Goal: Find specific page/section: Find specific page/section

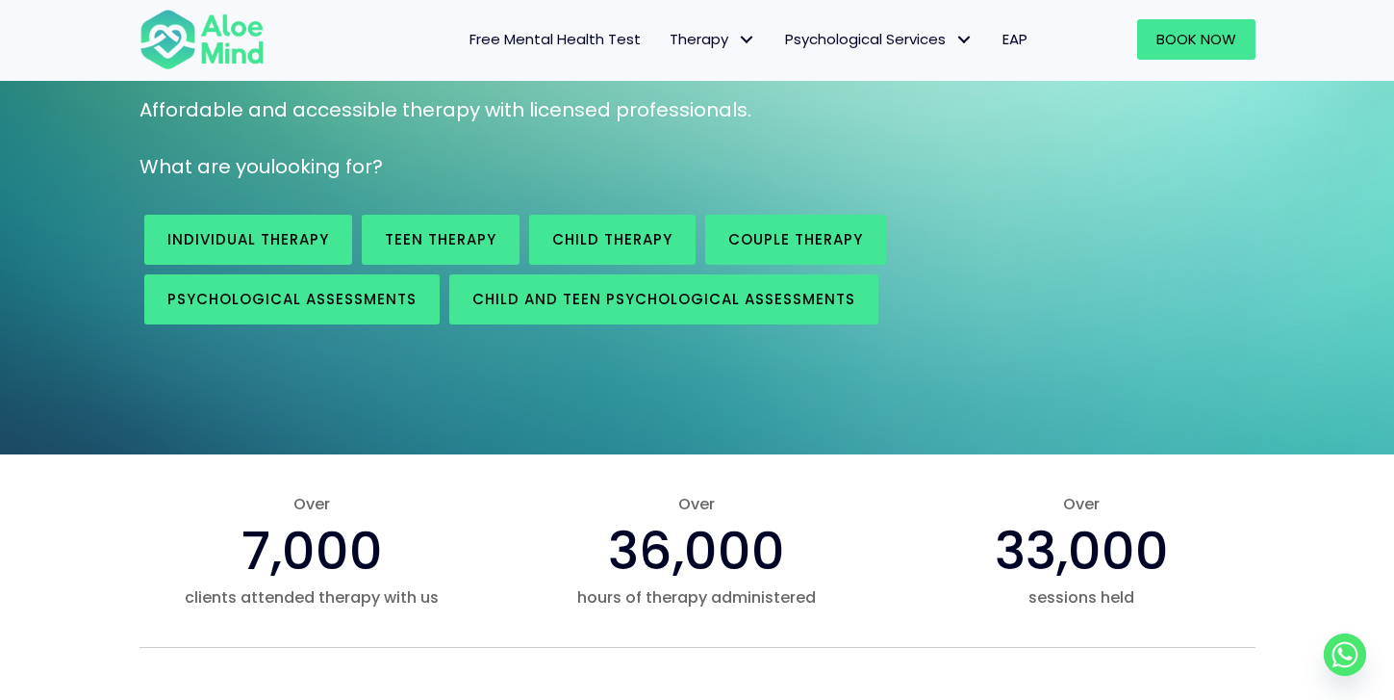
scroll to position [205, 0]
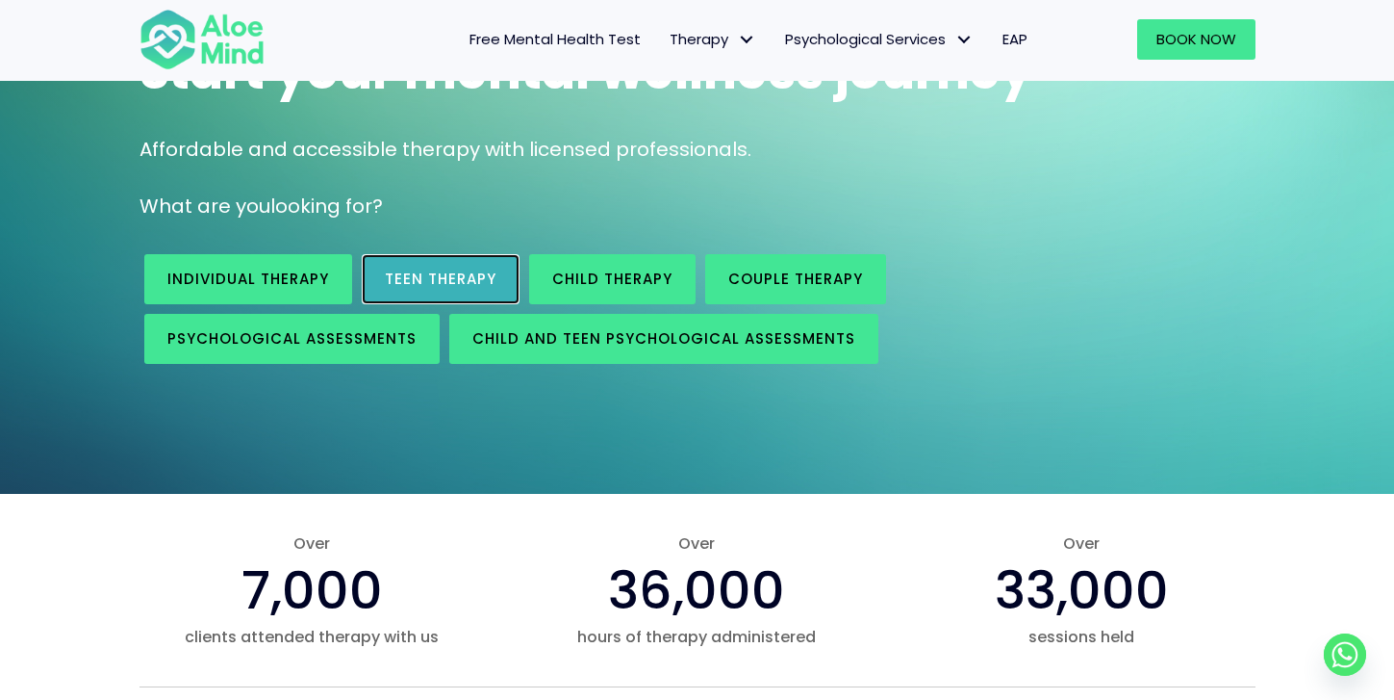
click at [434, 285] on span "Teen Therapy" at bounding box center [441, 278] width 112 height 20
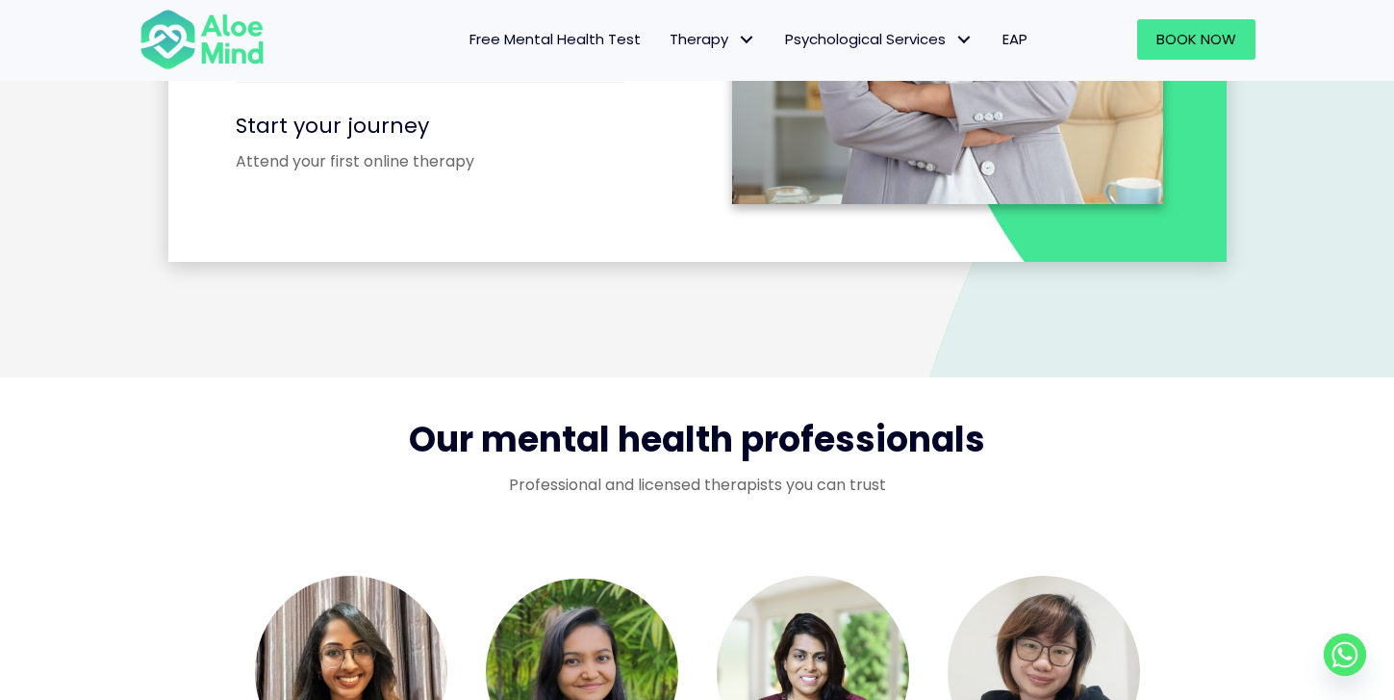
scroll to position [2489, 0]
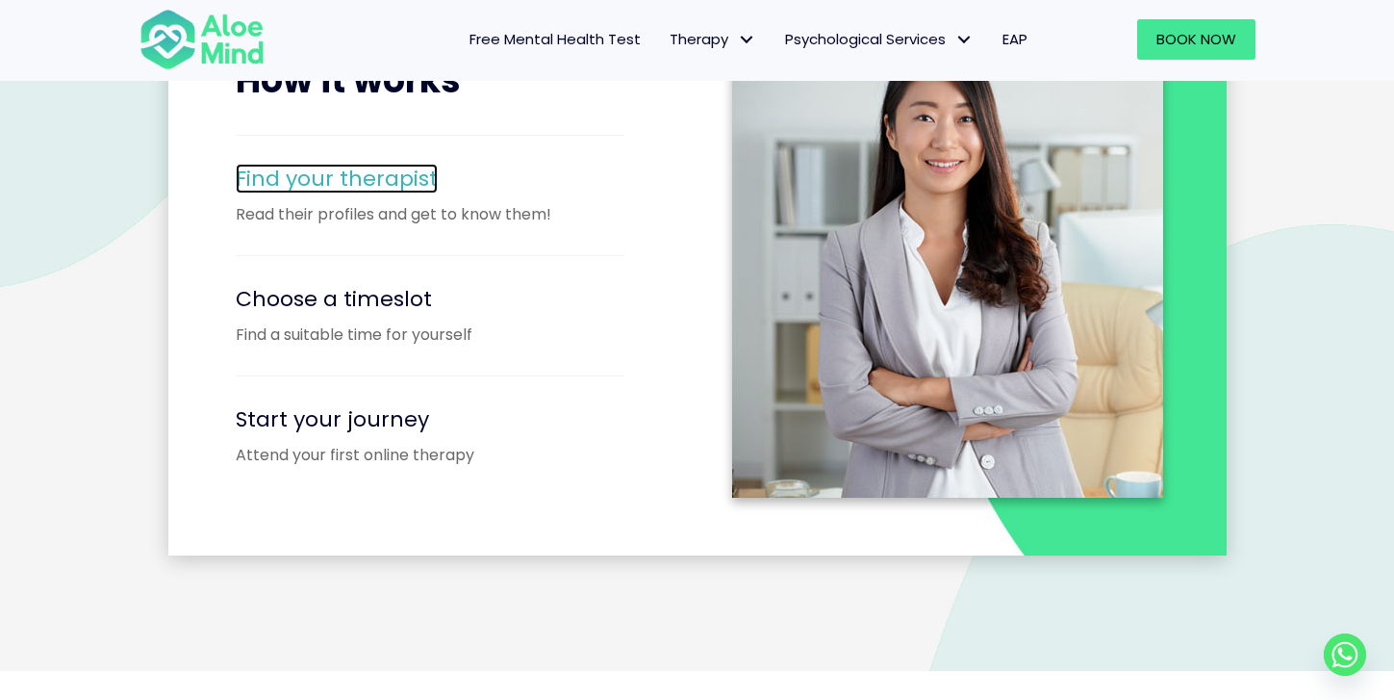
click at [379, 174] on span "Find your therapist" at bounding box center [337, 179] width 202 height 30
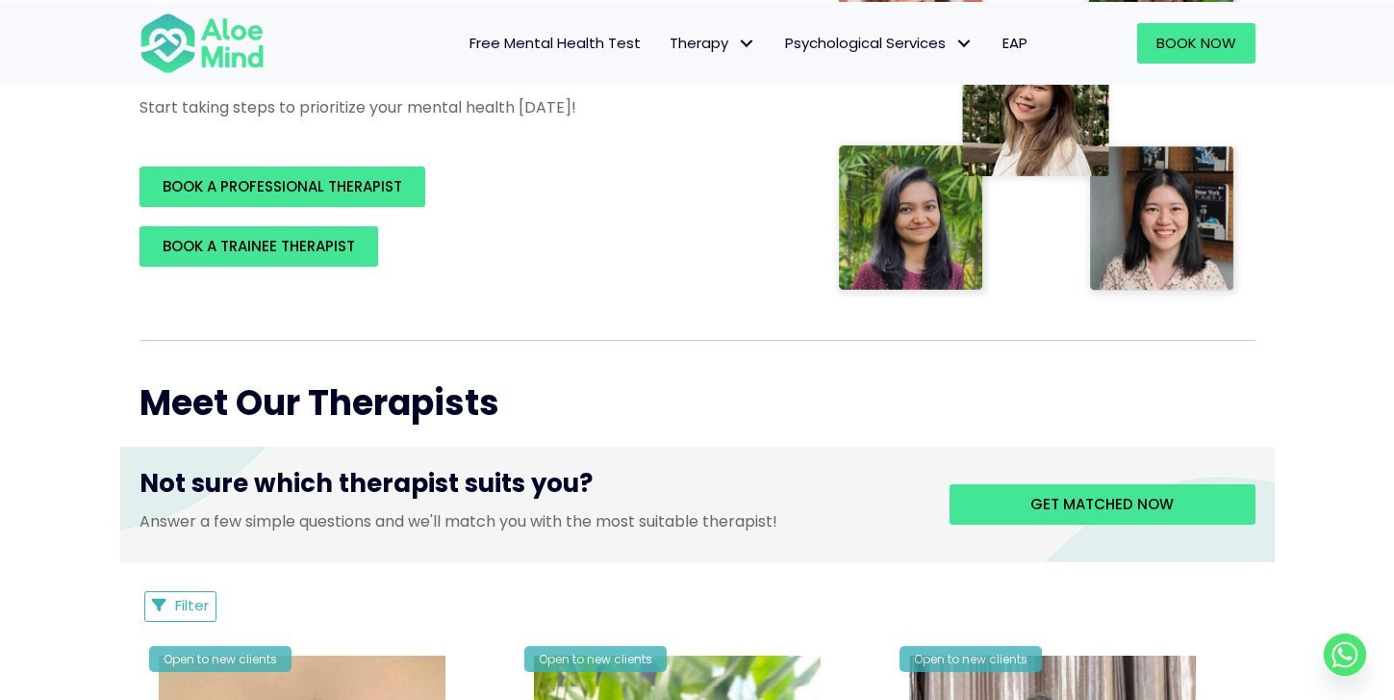
scroll to position [717, 0]
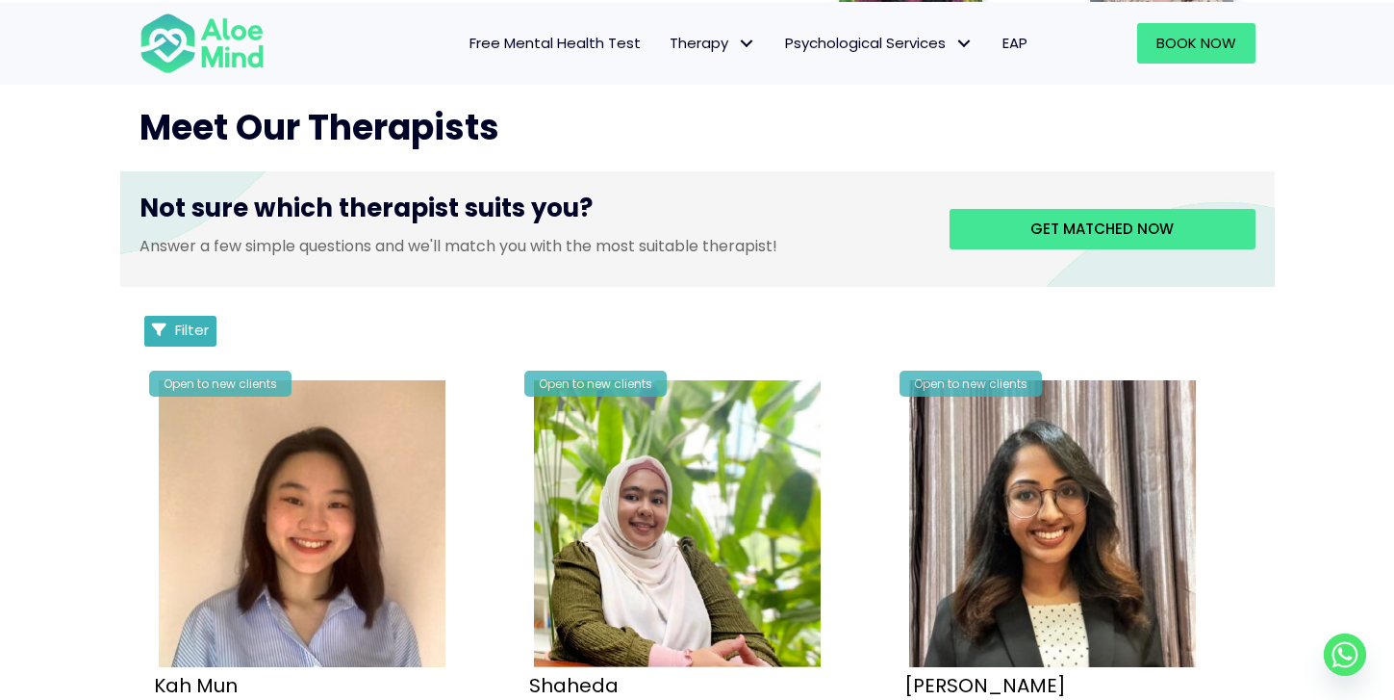
click at [179, 336] on span "Filter" at bounding box center [192, 329] width 34 height 20
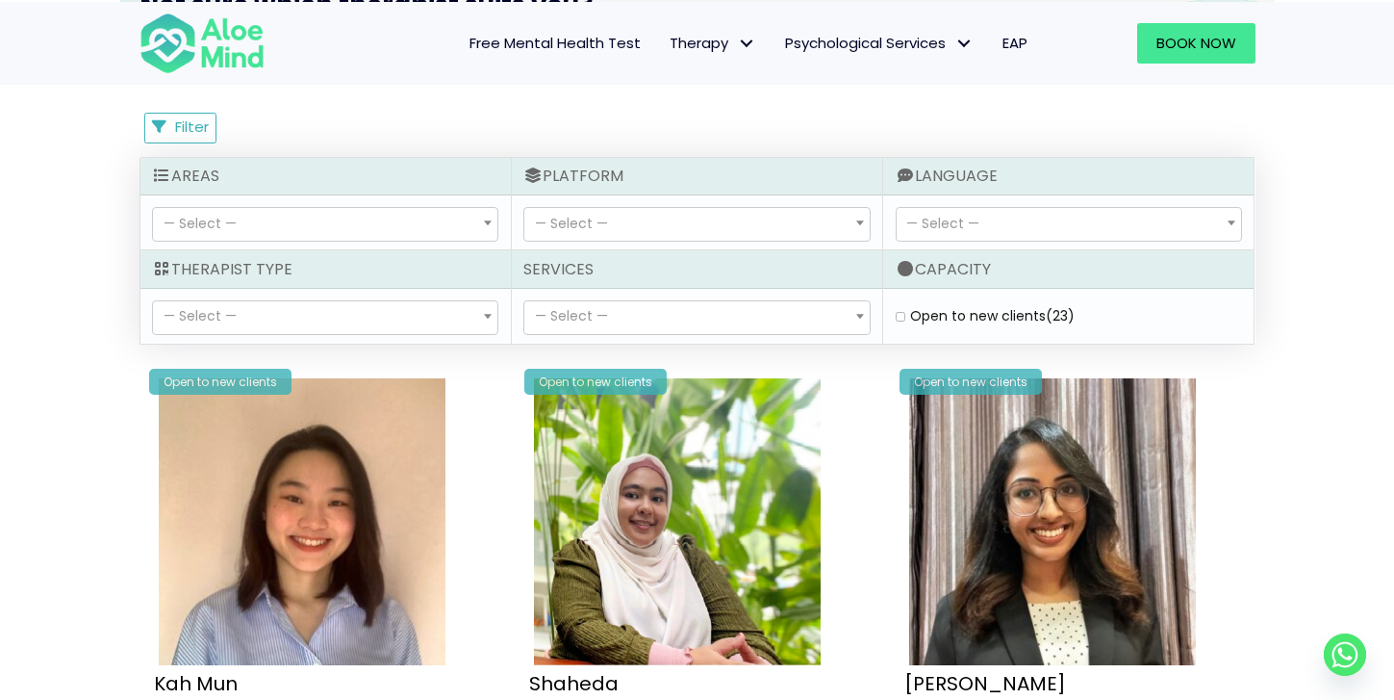
scroll to position [868, 0]
